Goal: Task Accomplishment & Management: Use online tool/utility

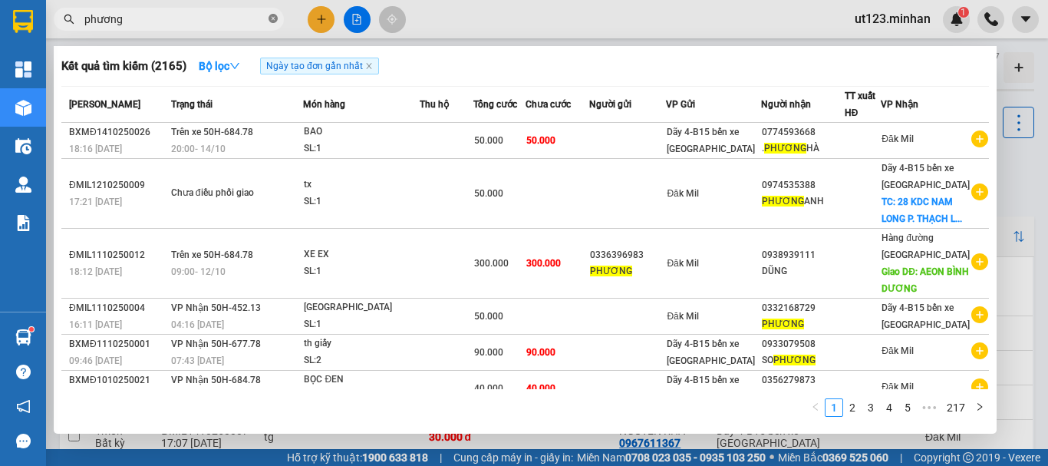
drag, startPoint x: 273, startPoint y: 18, endPoint x: 340, endPoint y: 31, distance: 67.9
click at [274, 18] on icon "close-circle" at bounding box center [272, 18] width 9 height 9
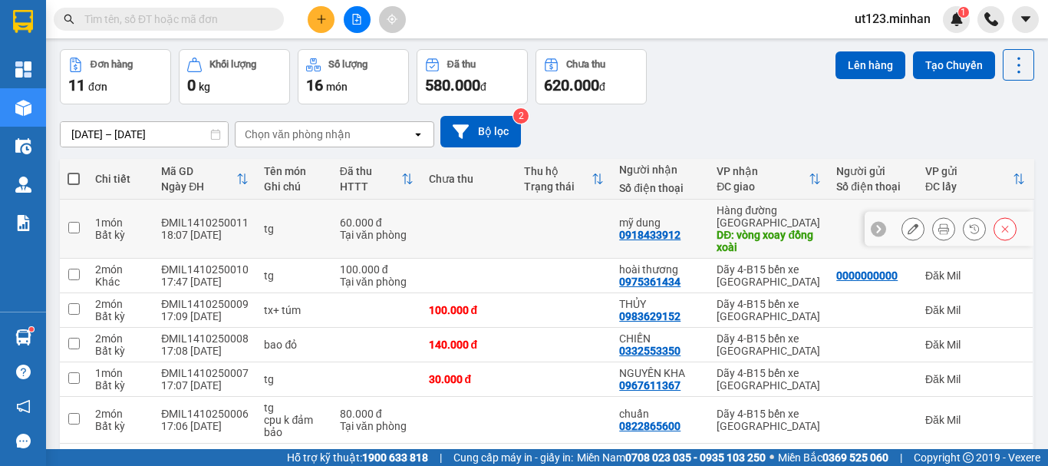
scroll to position [153, 0]
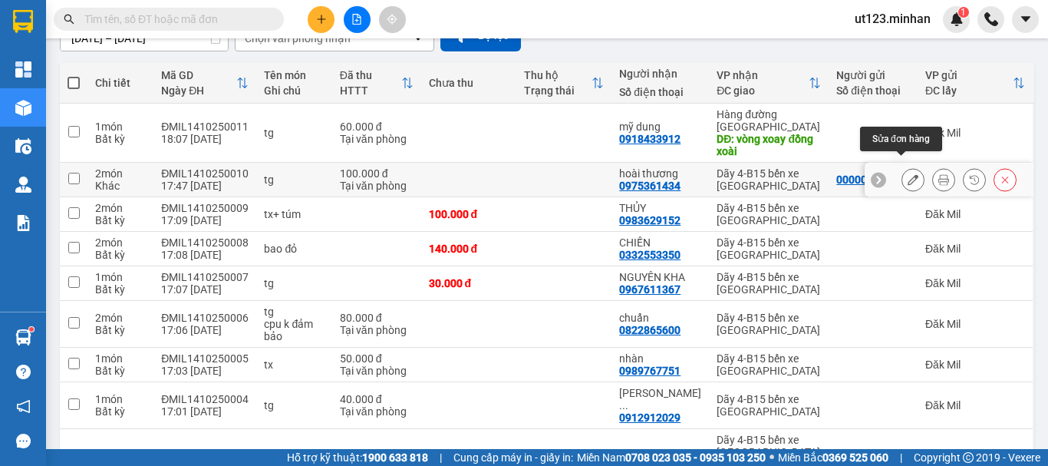
click at [938, 174] on icon at bounding box center [943, 179] width 11 height 11
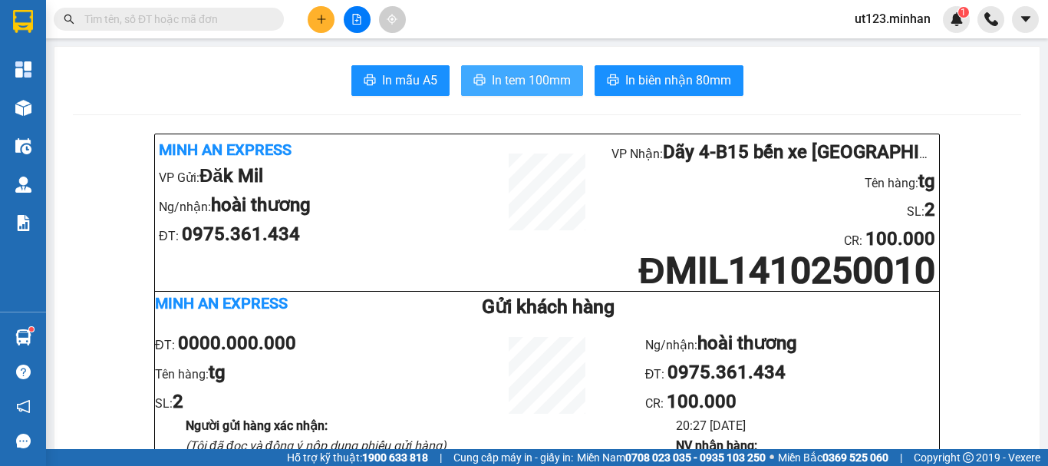
click at [531, 77] on span "In tem 100mm" at bounding box center [531, 80] width 79 height 19
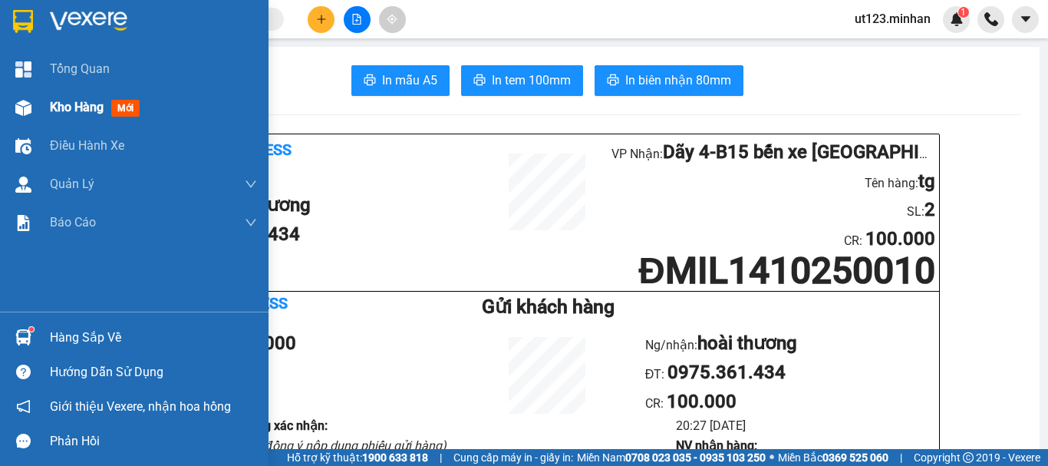
click at [31, 103] on div at bounding box center [23, 107] width 27 height 27
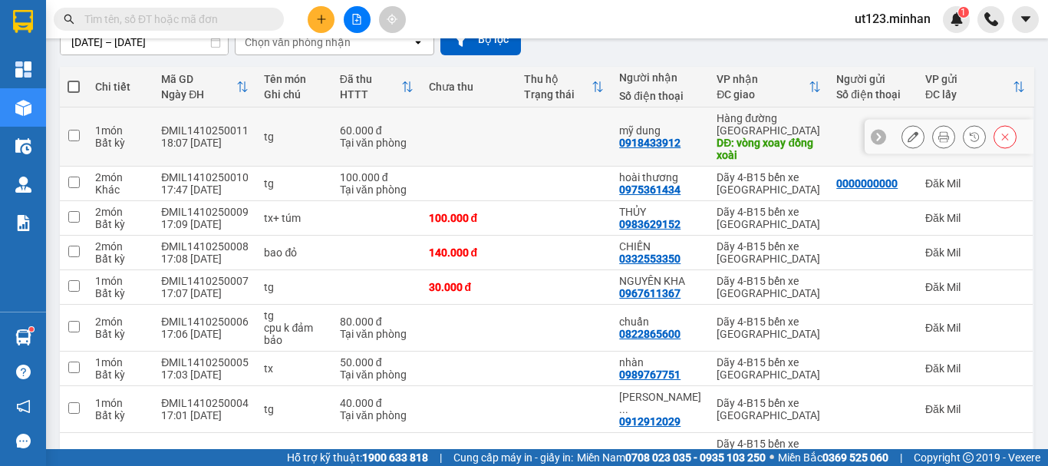
scroll to position [265, 0]
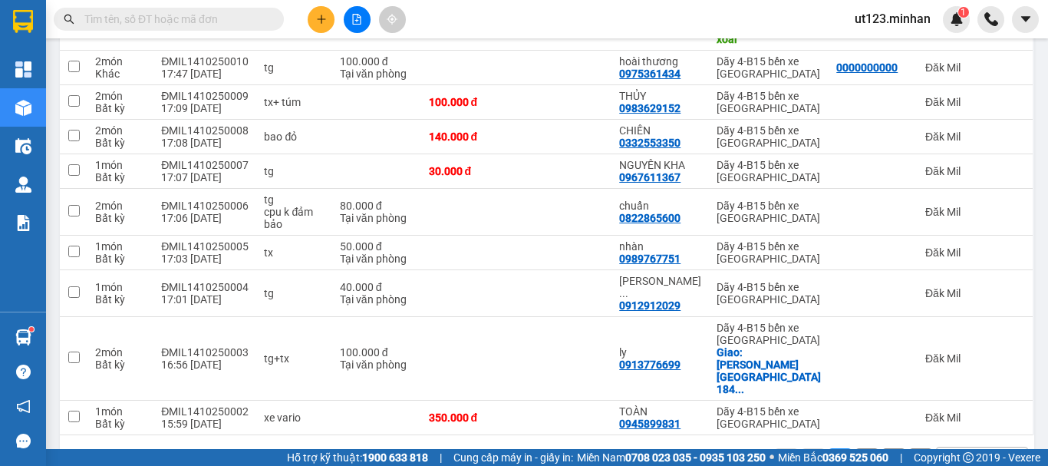
click at [968, 447] on div "10 / trang" at bounding box center [971, 459] width 69 height 25
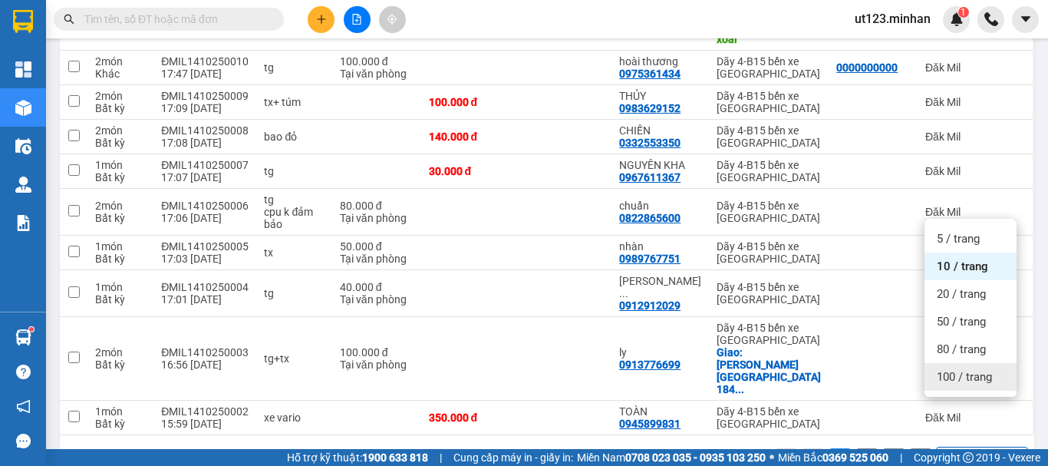
click at [954, 373] on span "100 / trang" at bounding box center [964, 376] width 55 height 15
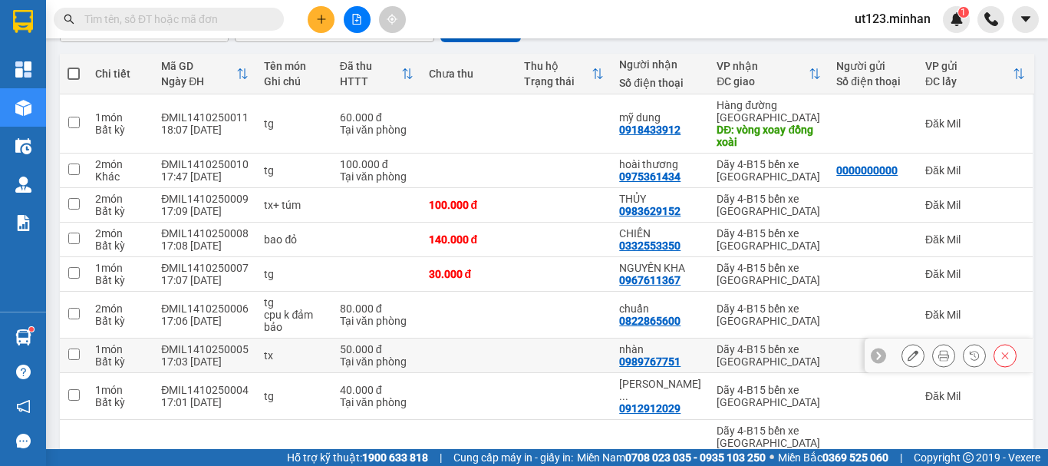
scroll to position [18, 0]
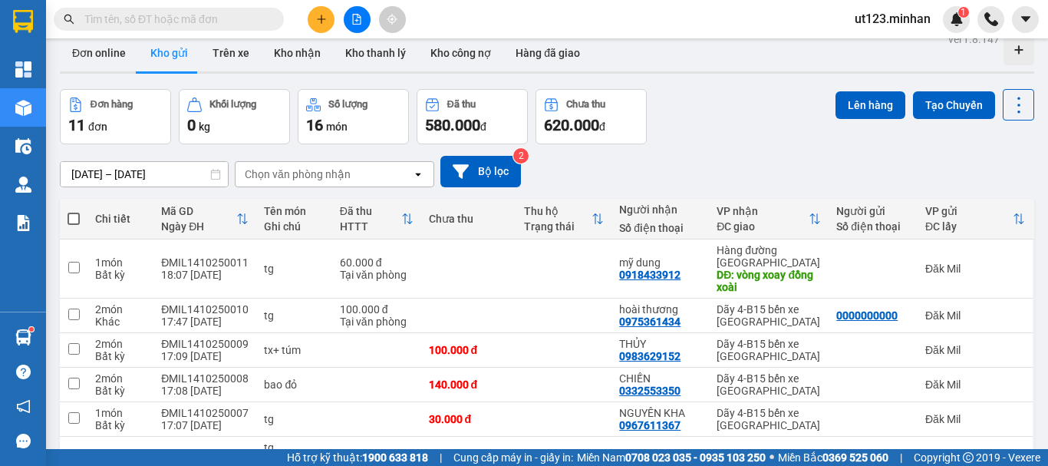
click at [70, 214] on span at bounding box center [74, 218] width 12 height 12
click at [74, 211] on input "checkbox" at bounding box center [74, 211] width 0 height 0
checkbox input "true"
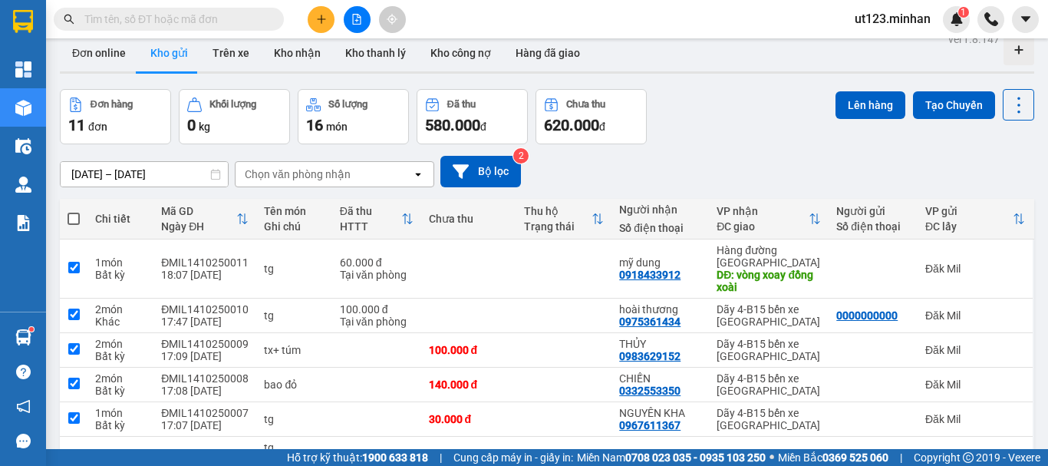
checkbox input "true"
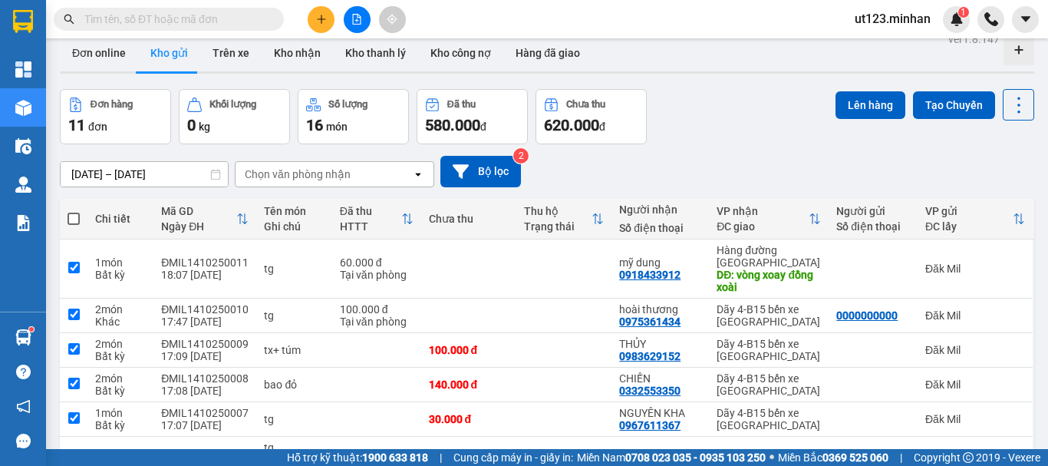
checkbox input "true"
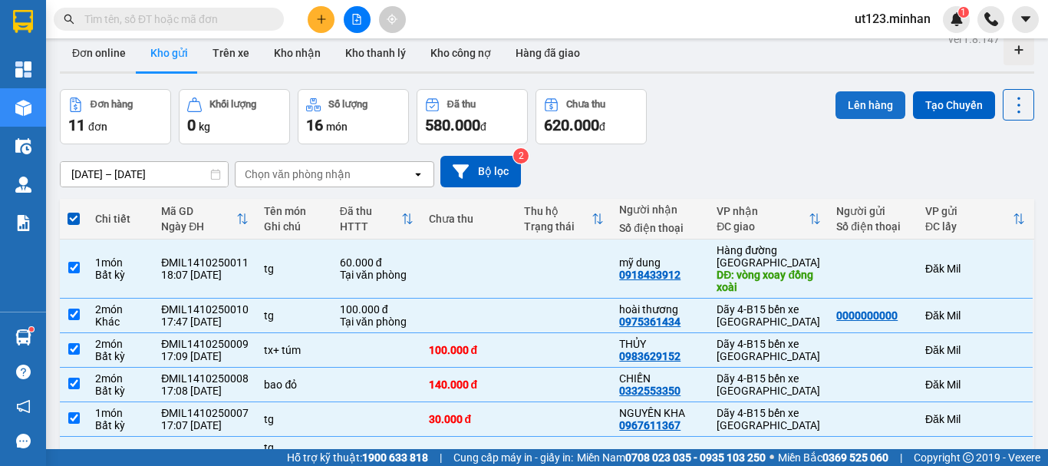
click at [859, 100] on button "Lên hàng" at bounding box center [870, 105] width 70 height 28
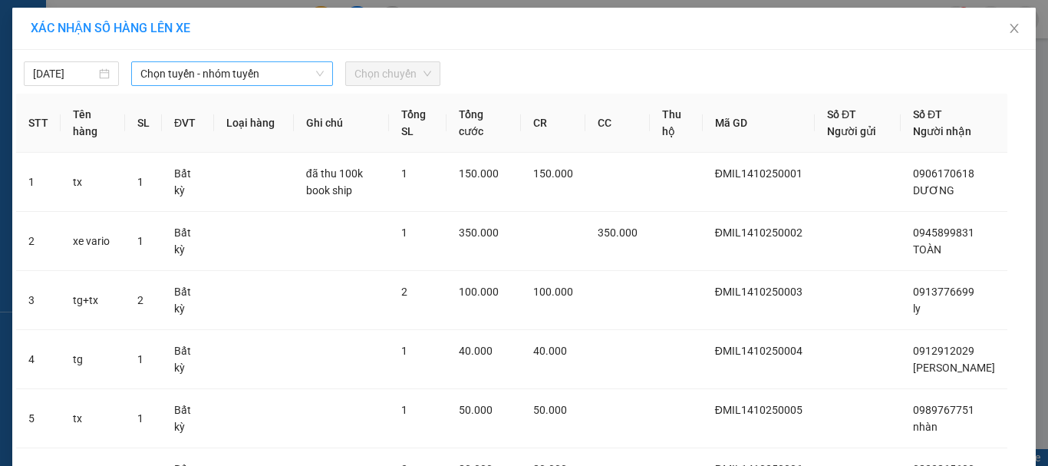
click at [221, 72] on span "Chọn tuyến - nhóm tuyến" at bounding box center [231, 73] width 183 height 23
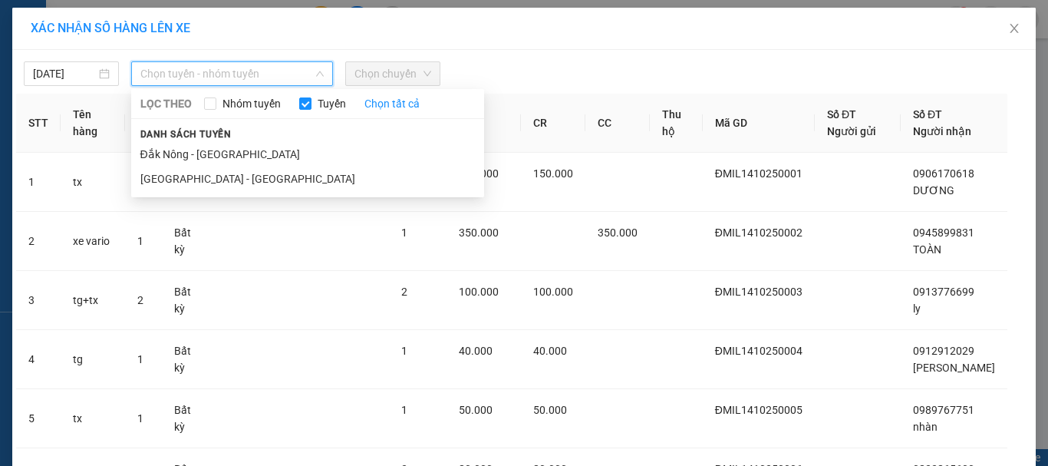
drag, startPoint x: 226, startPoint y: 151, endPoint x: 262, endPoint y: 125, distance: 44.5
click at [225, 150] on li "Đắk Nông - [GEOGRAPHIC_DATA]" at bounding box center [307, 154] width 353 height 25
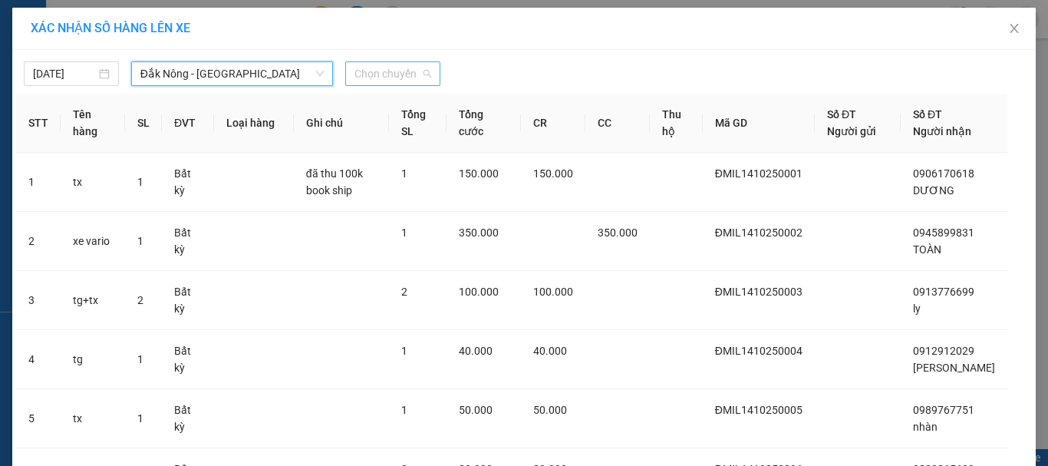
click at [371, 71] on span "Chọn chuyến" at bounding box center [392, 73] width 77 height 23
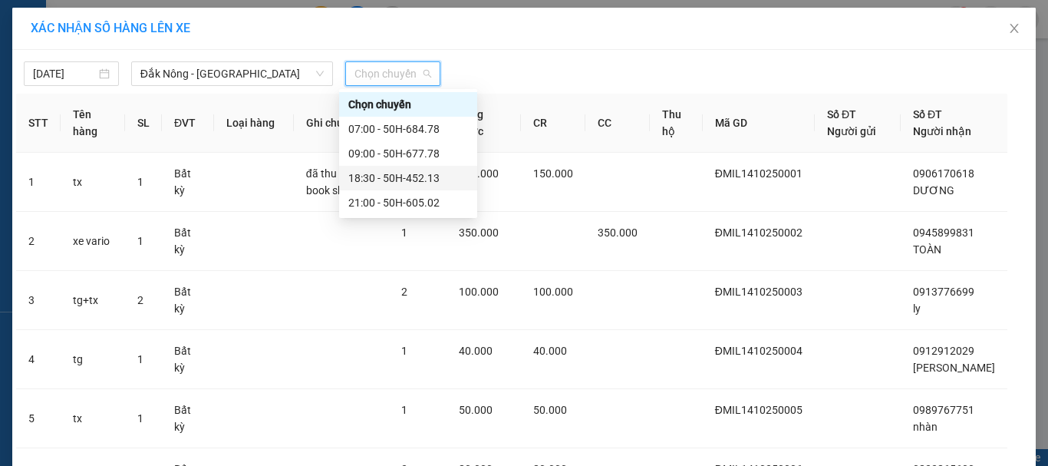
click at [405, 175] on div "18:30 - 50H-452.13" at bounding box center [408, 178] width 120 height 17
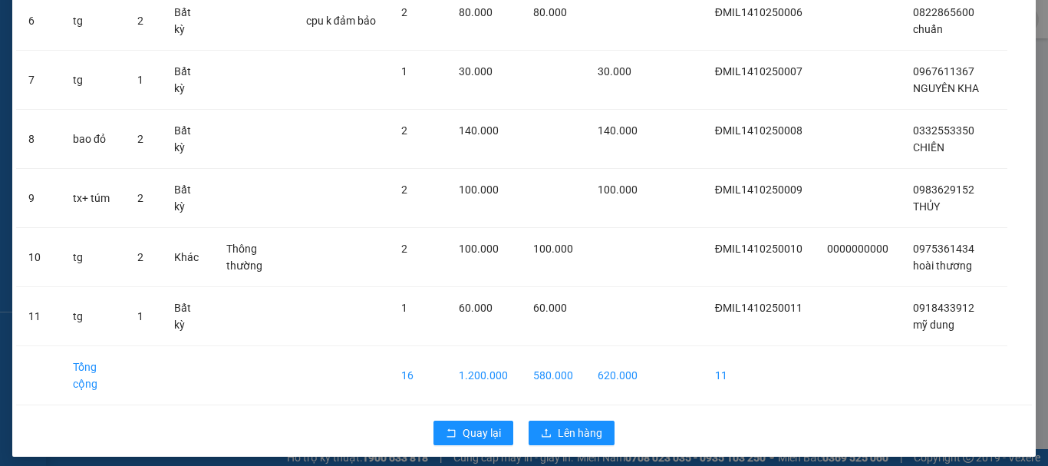
scroll to position [492, 0]
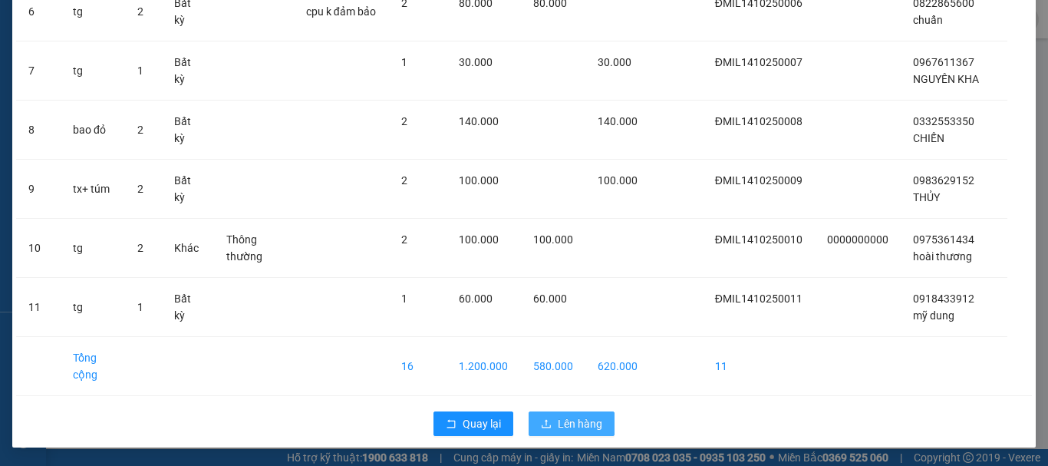
click at [578, 430] on span "Lên hàng" at bounding box center [580, 423] width 44 height 17
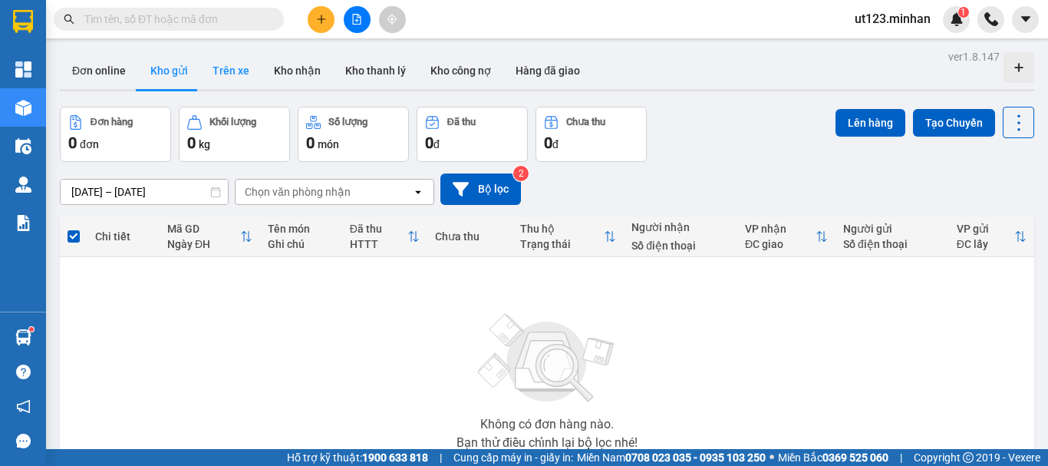
click at [223, 71] on button "Trên xe" at bounding box center [230, 70] width 61 height 37
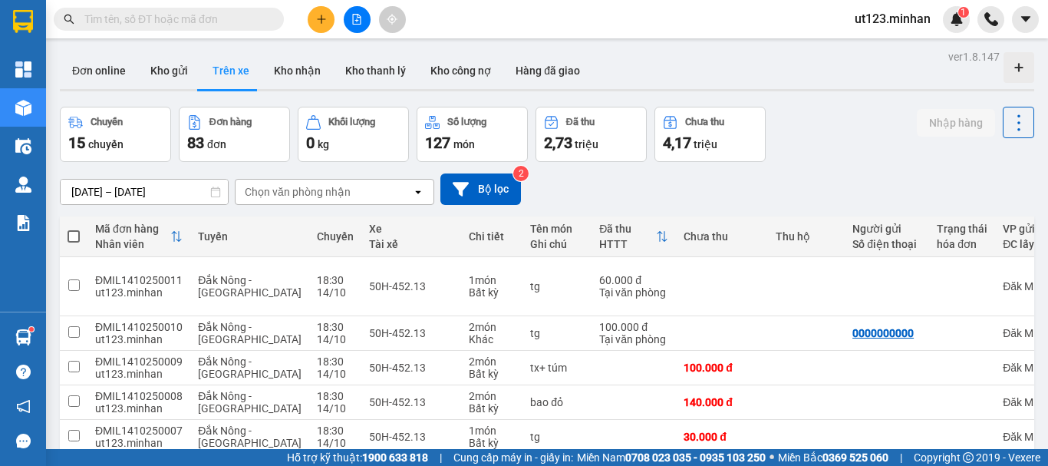
click at [357, 20] on icon "file-add" at bounding box center [357, 19] width 8 height 11
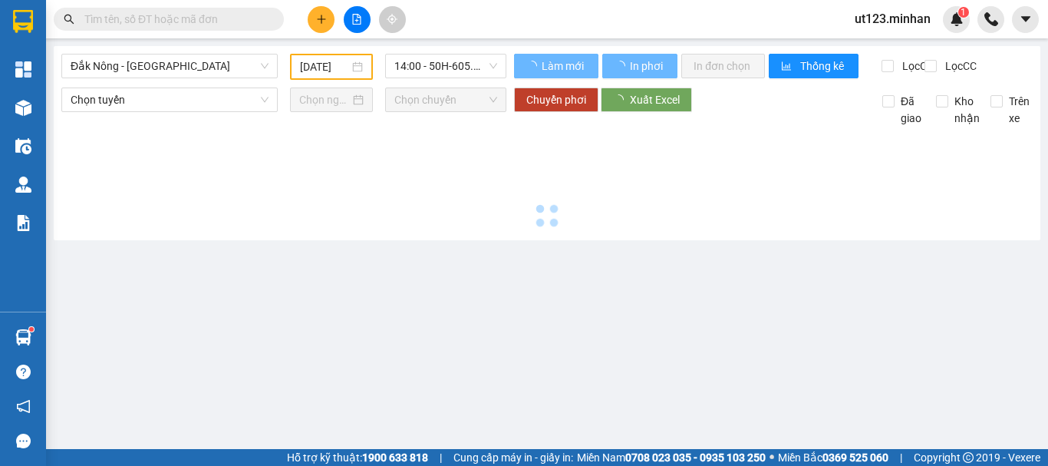
type input "[DATE]"
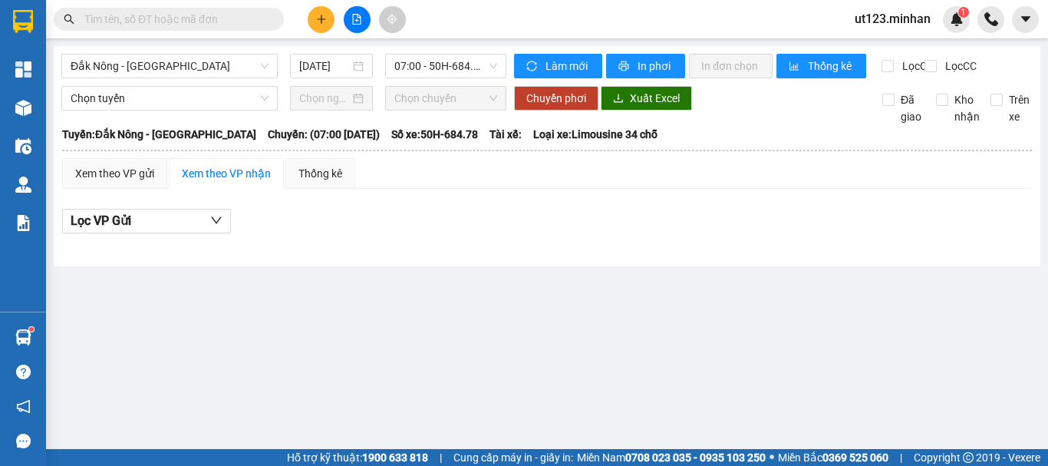
click at [349, 20] on button at bounding box center [357, 19] width 27 height 27
click at [458, 63] on span "07:00 - 50H-684.78" at bounding box center [445, 65] width 103 height 23
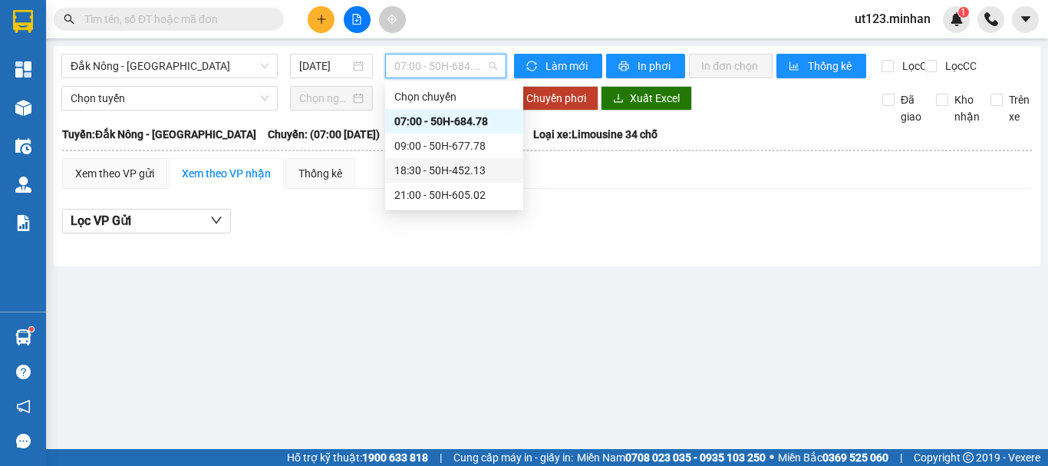
click at [440, 177] on div "18:30 - 50H-452.13" at bounding box center [454, 170] width 120 height 17
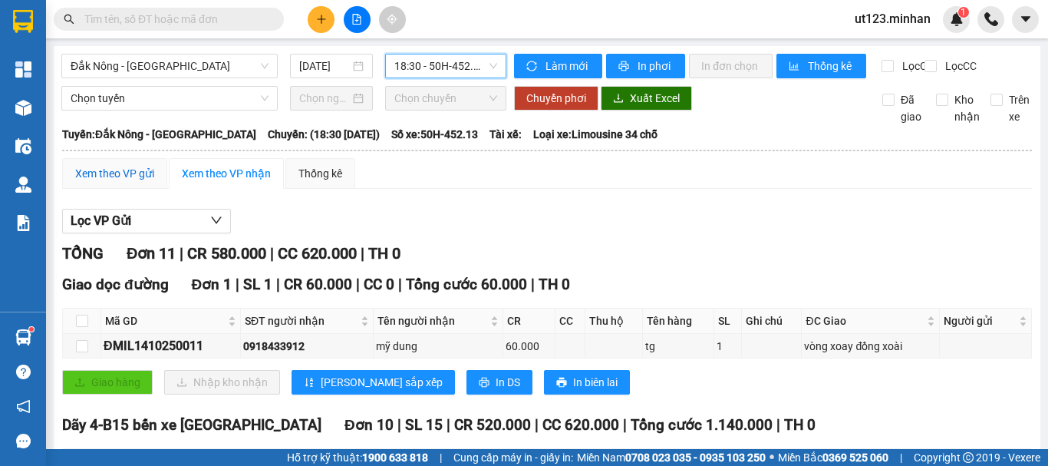
click at [106, 182] on div "Xem theo VP gửi" at bounding box center [114, 173] width 79 height 17
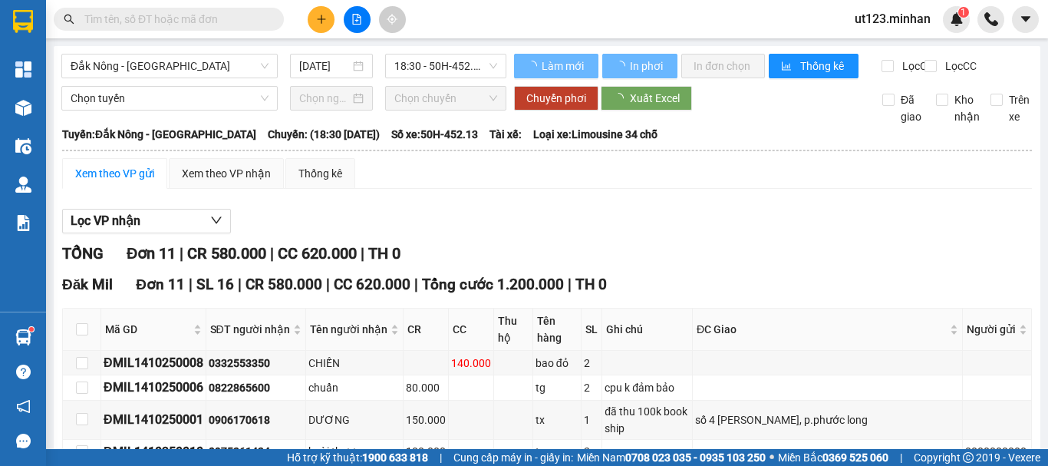
scroll to position [269, 0]
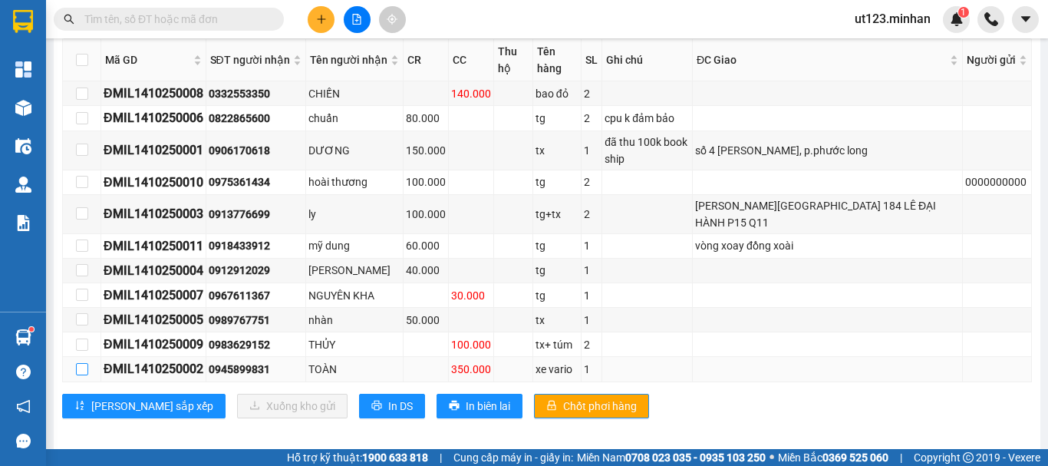
click at [78, 375] on input "checkbox" at bounding box center [82, 369] width 12 height 12
checkbox input "true"
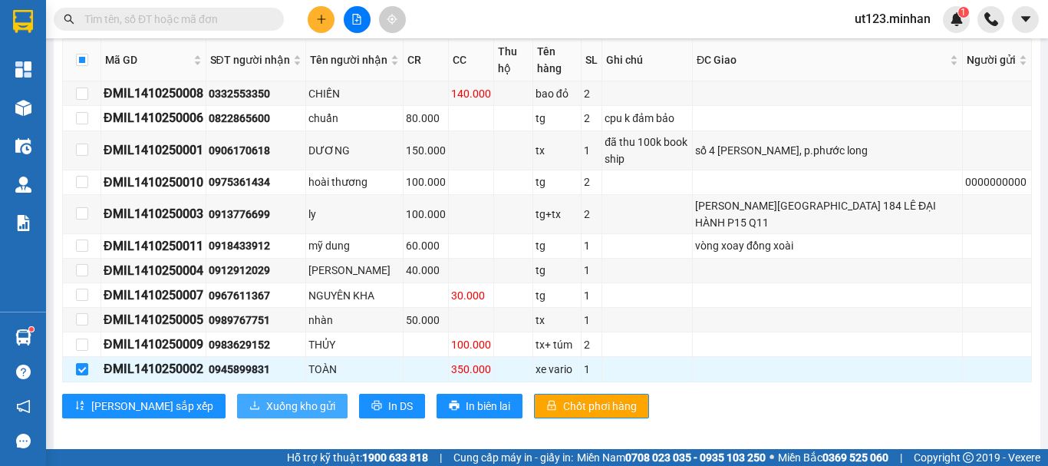
click at [266, 414] on span "Xuống kho gửi" at bounding box center [300, 405] width 69 height 17
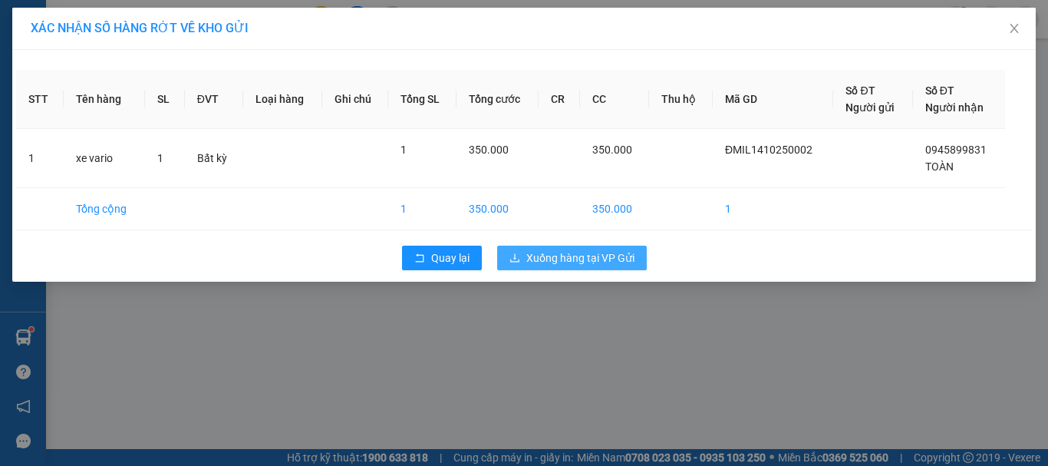
click at [604, 258] on span "Xuống hàng tại VP Gửi" at bounding box center [580, 257] width 108 height 17
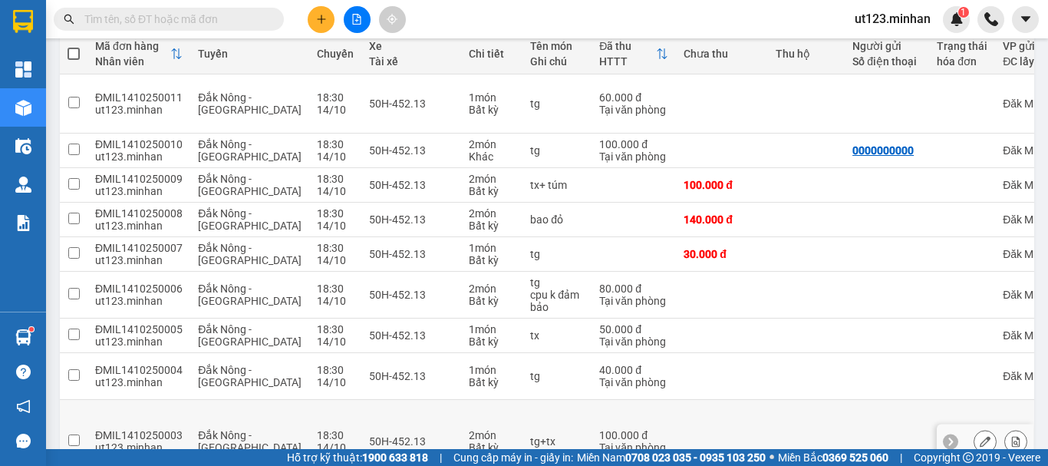
scroll to position [296, 0]
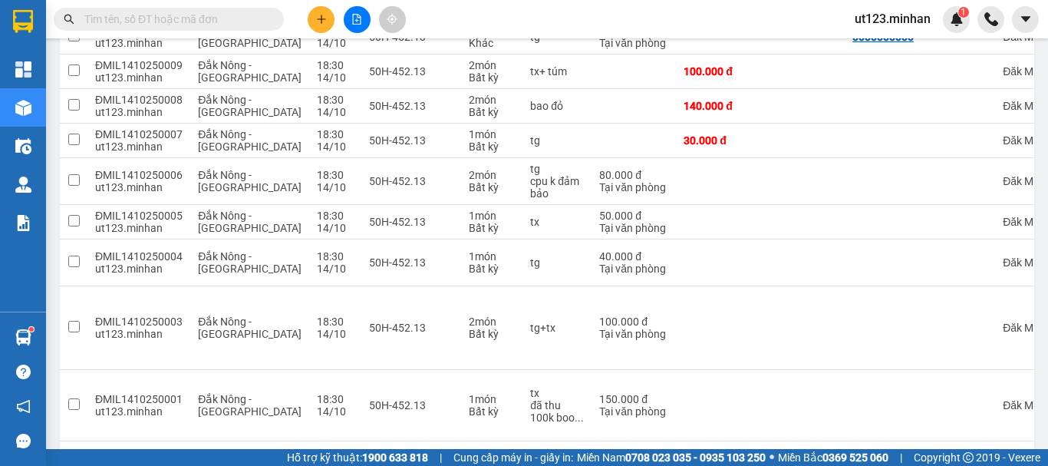
click at [538, 21] on div "Kết quả tìm kiếm ( 2165 ) Bộ lọc Ngày tạo đơn gần nhất Mã ĐH Trạng thái Món hàn…" at bounding box center [524, 19] width 1048 height 38
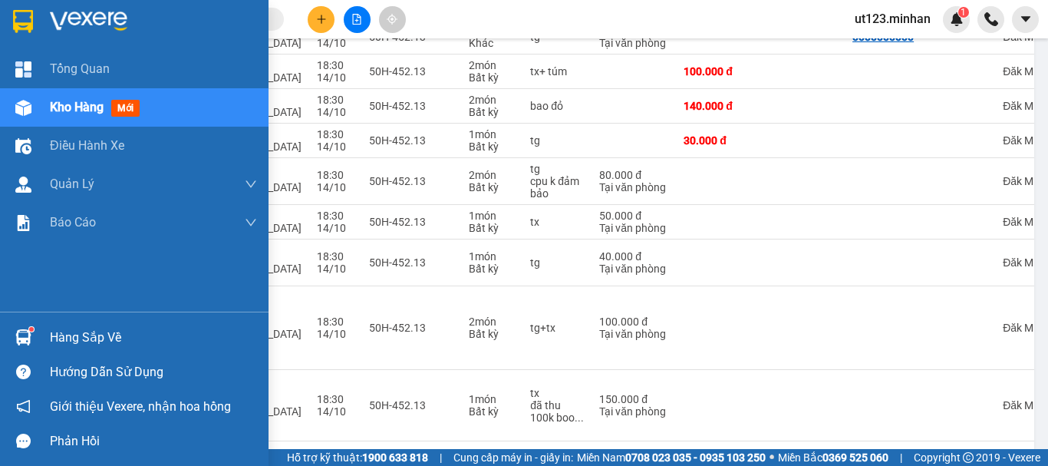
click at [22, 98] on div at bounding box center [23, 107] width 27 height 27
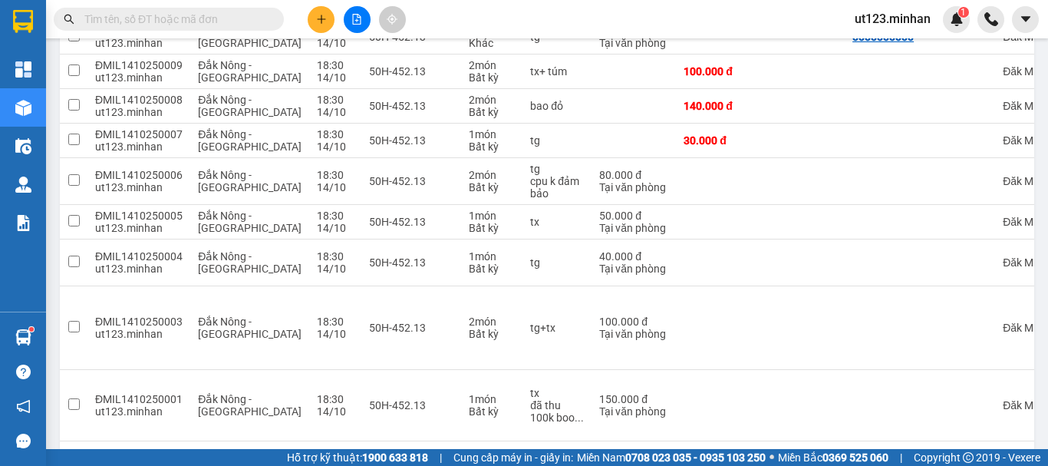
click at [582, 20] on div "Kết quả tìm kiếm ( 2165 ) Bộ lọc Ngày tạo đơn gần nhất Mã ĐH Trạng thái Món hàn…" at bounding box center [524, 19] width 1048 height 38
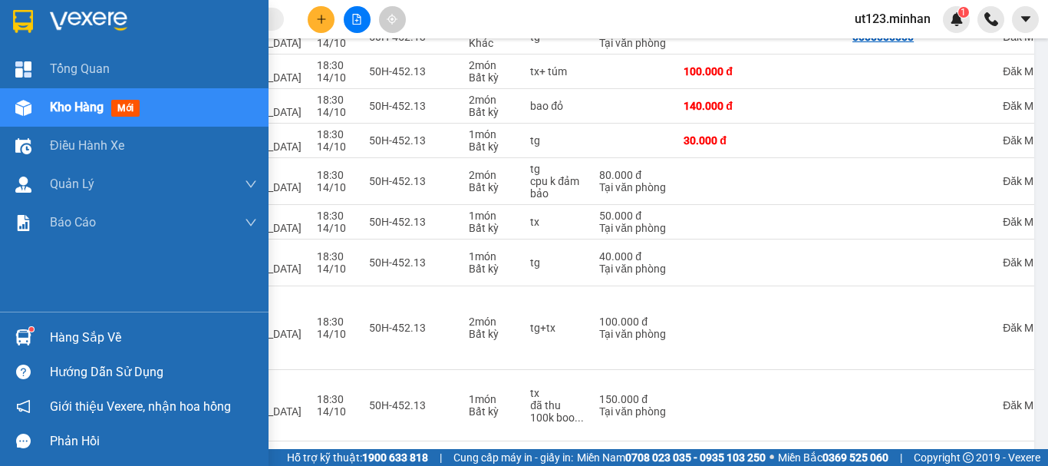
click at [37, 111] on div "Kho hàng mới" at bounding box center [134, 107] width 268 height 38
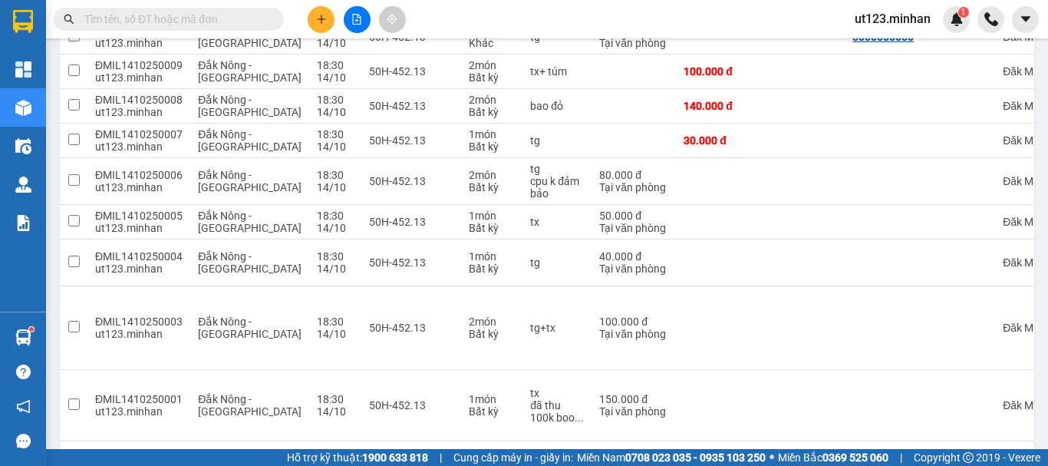
click at [389, 440] on div "ver 1.8.147 Đơn online Kho gửi Trên xe Kho nhận Kho thanh lý Kho công nợ Hàng đ…" at bounding box center [547, 123] width 987 height 746
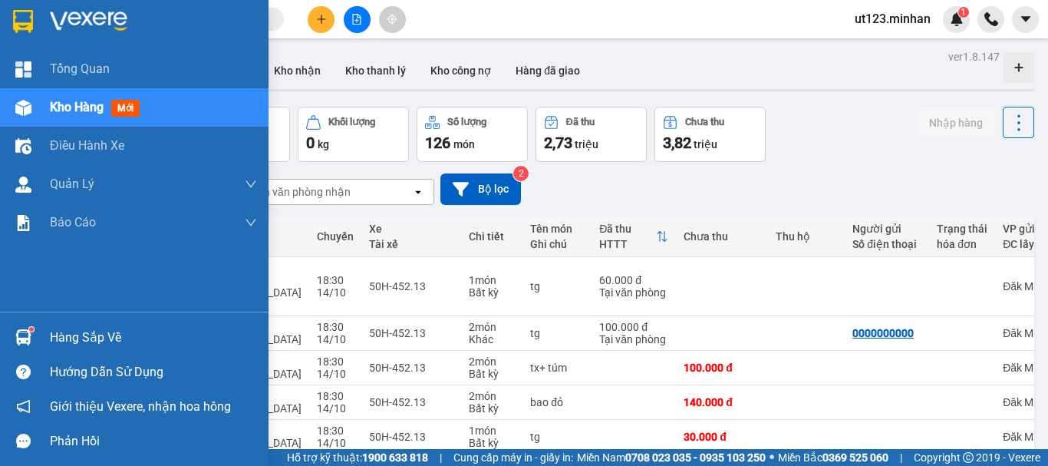
click at [31, 108] on div at bounding box center [23, 107] width 27 height 27
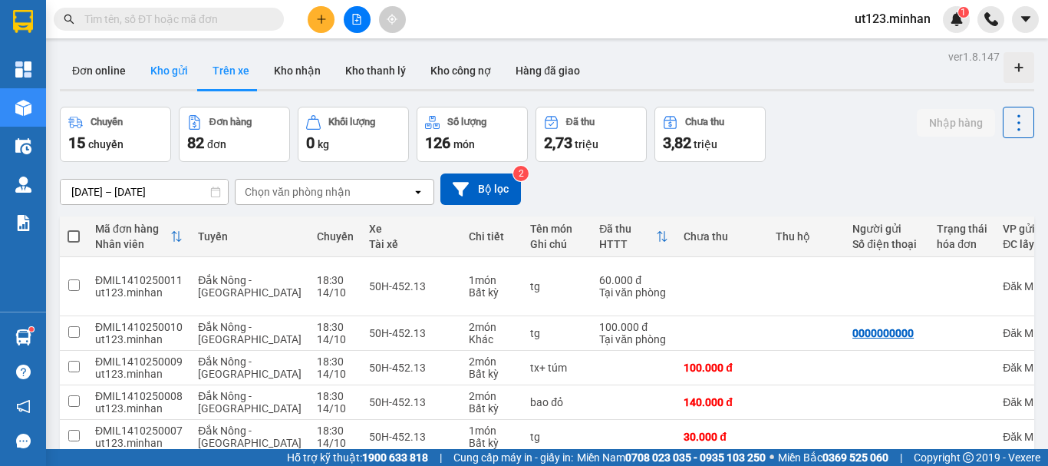
click at [174, 72] on button "Kho gửi" at bounding box center [169, 70] width 62 height 37
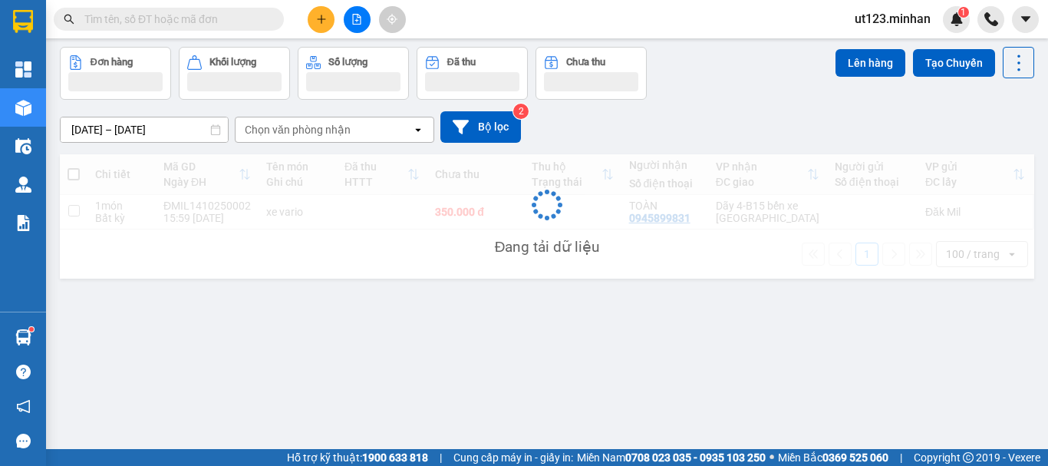
scroll to position [71, 0]
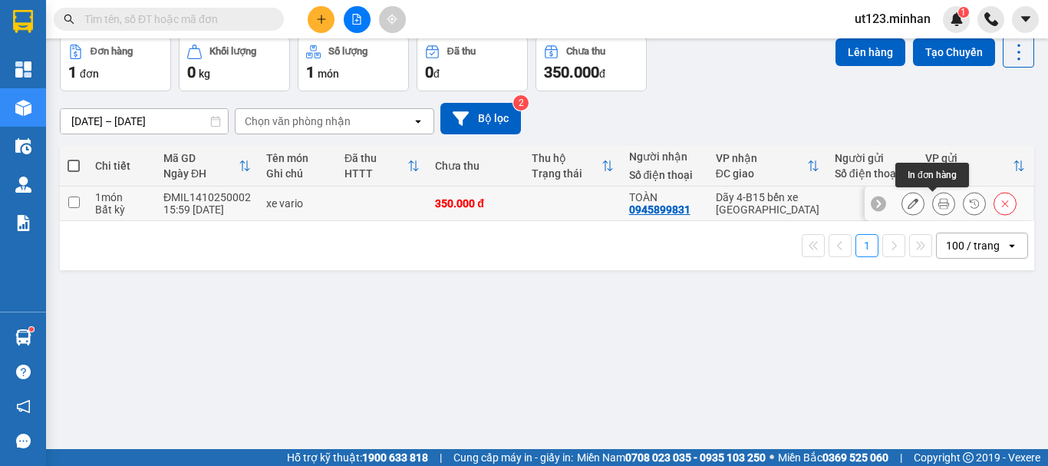
click at [938, 206] on icon at bounding box center [943, 203] width 11 height 11
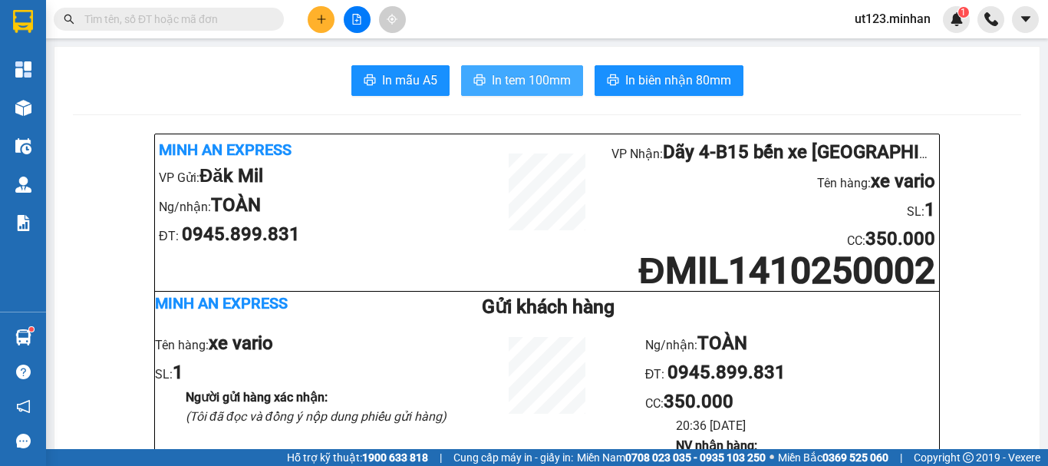
click at [531, 70] on button "In tem 100mm" at bounding box center [522, 80] width 122 height 31
